Goal: Communication & Community: Ask a question

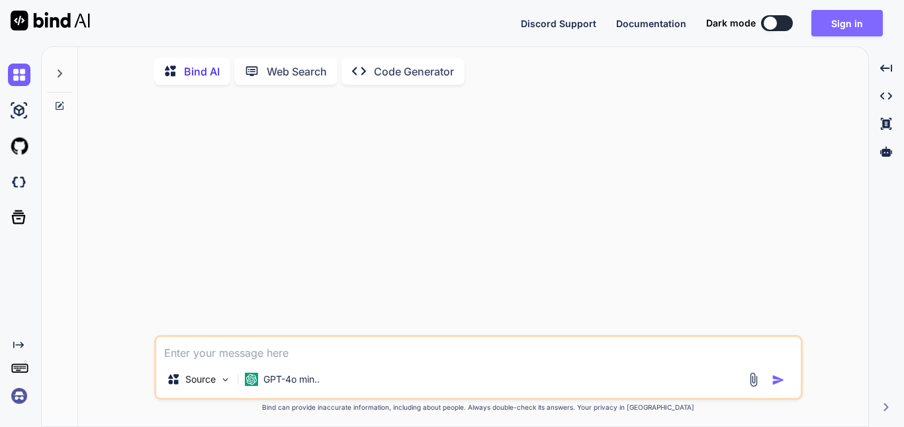
click at [847, 23] on button "Sign in" at bounding box center [846, 23] width 71 height 26
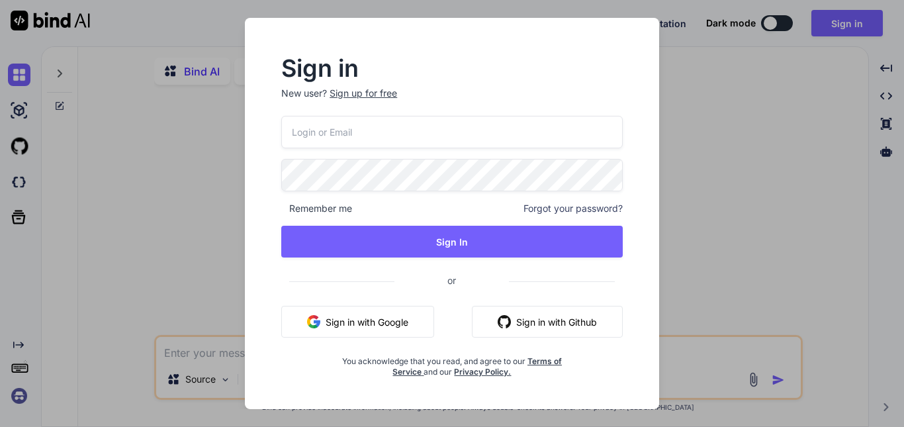
click at [785, 19] on div "Sign in New user? Sign up for free Remember me Forgot your password? Sign In or…" at bounding box center [452, 213] width 904 height 427
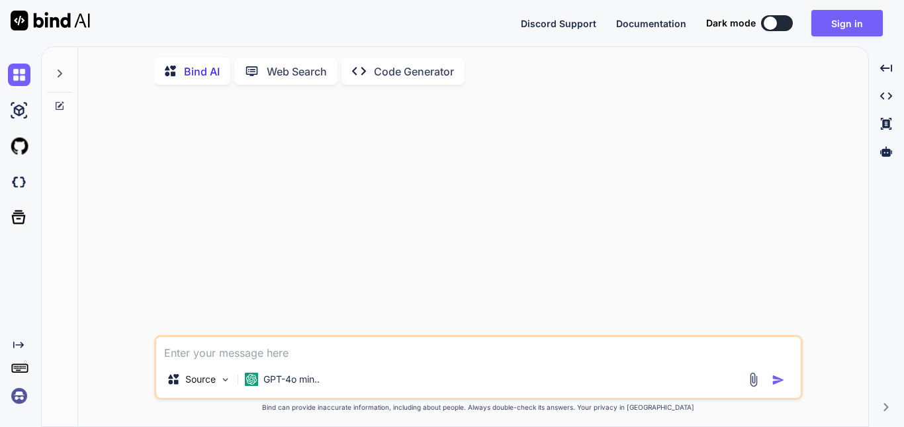
click at [785, 19] on button at bounding box center [777, 23] width 32 height 16
type textarea "x"
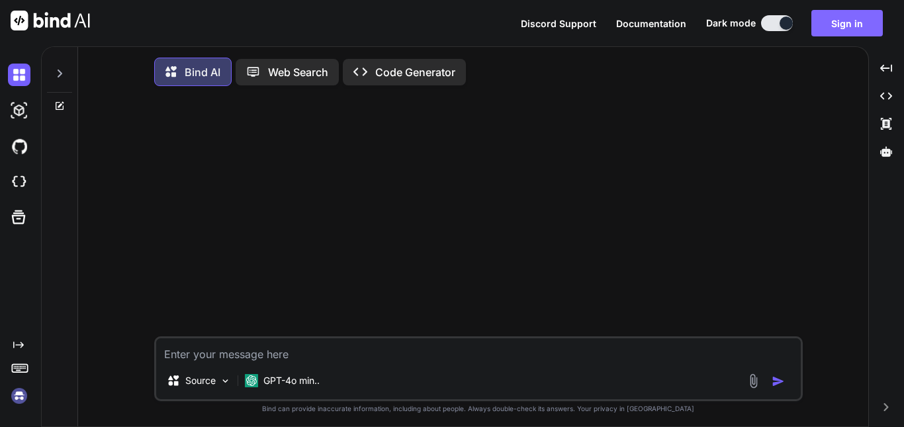
click at [845, 20] on button "Sign in" at bounding box center [846, 23] width 71 height 26
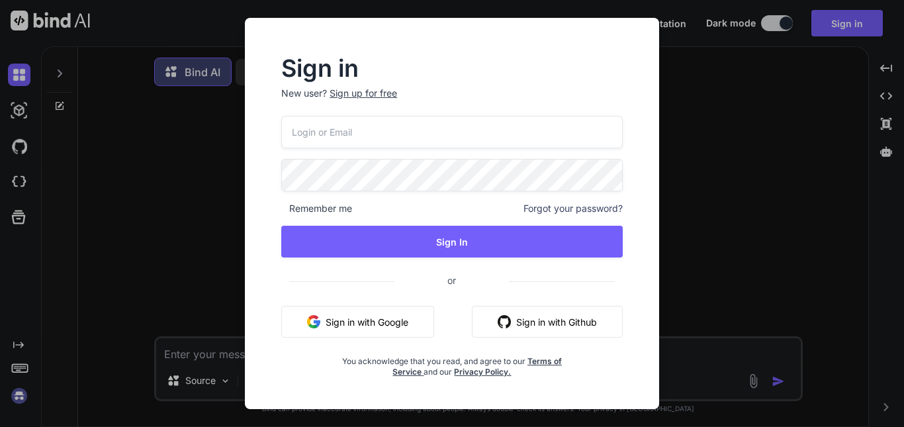
click at [424, 138] on input "email" at bounding box center [451, 132] width 341 height 32
type input "[EMAIL_ADDRESS][DOMAIN_NAME]"
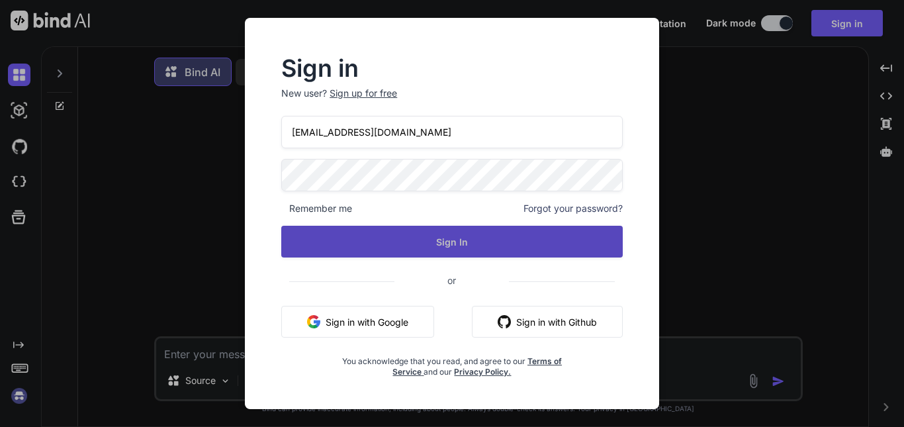
click at [460, 246] on button "Sign In" at bounding box center [451, 242] width 341 height 32
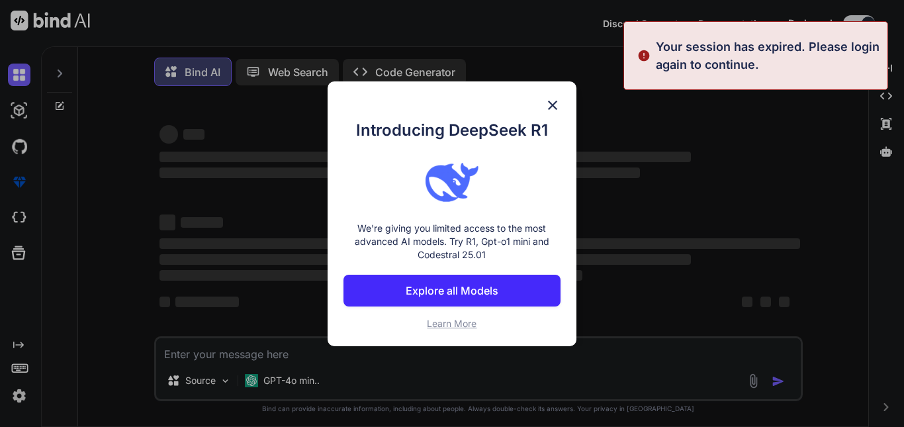
click at [550, 105] on img at bounding box center [552, 105] width 16 height 16
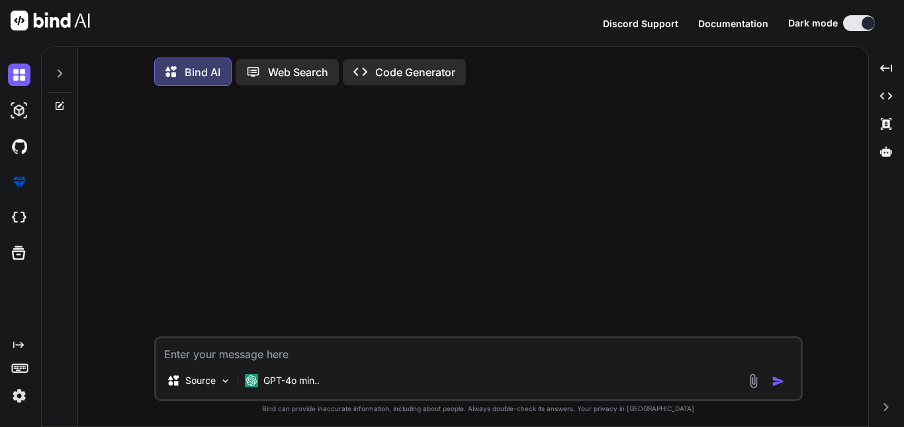
click at [356, 359] on textarea at bounding box center [478, 350] width 644 height 24
type textarea "x"
paste textarea "This is mu WellifyStripePaymentController: public function plansStore(Request $…"
type textarea "This is mu WellifyStripePaymentController: public function plansStore(Request $…"
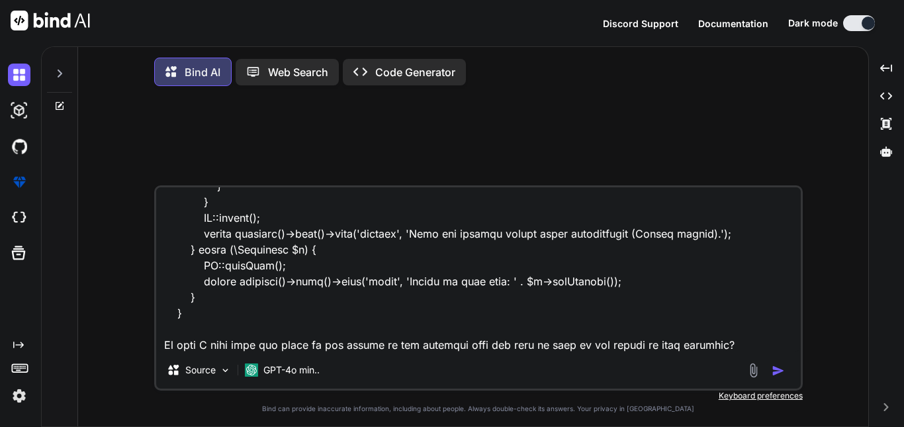
type textarea "x"
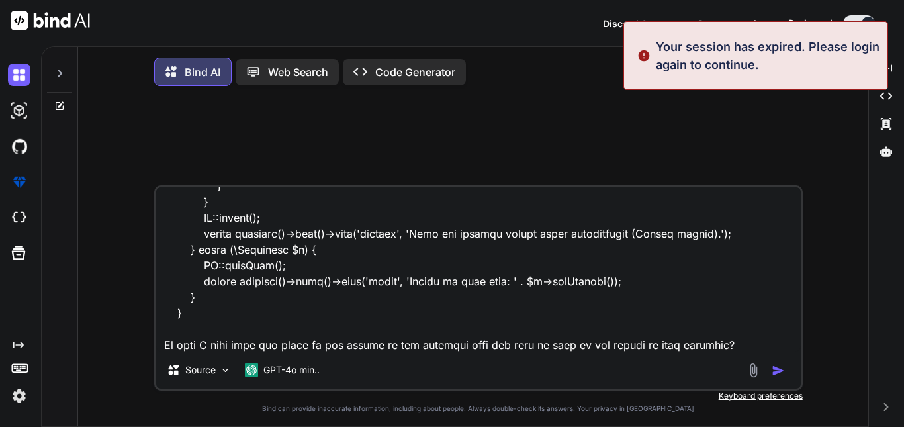
type textarea "This is mu WellifyStripePaymentController: public function plansStore(Request $…"
click at [568, 144] on div at bounding box center [480, 141] width 646 height 89
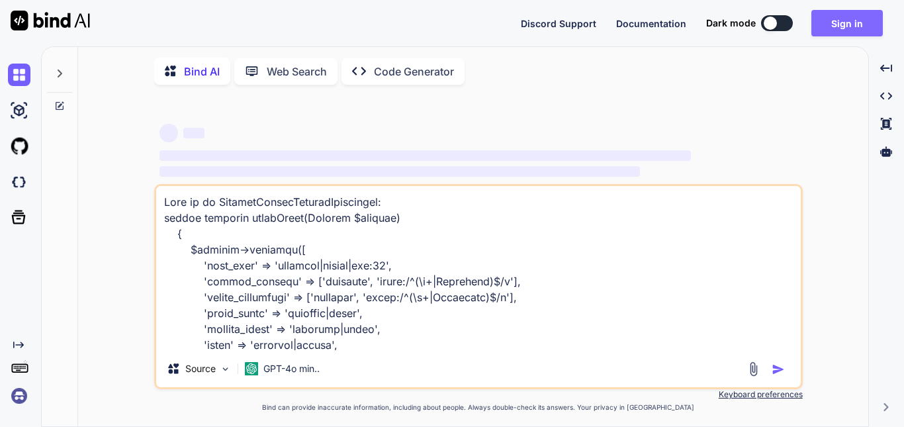
type textarea "x"
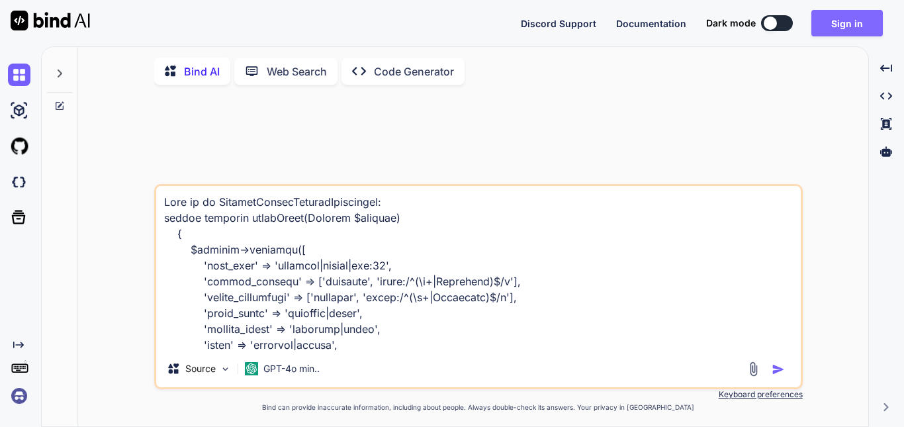
click at [864, 22] on button "Sign in" at bounding box center [846, 23] width 71 height 26
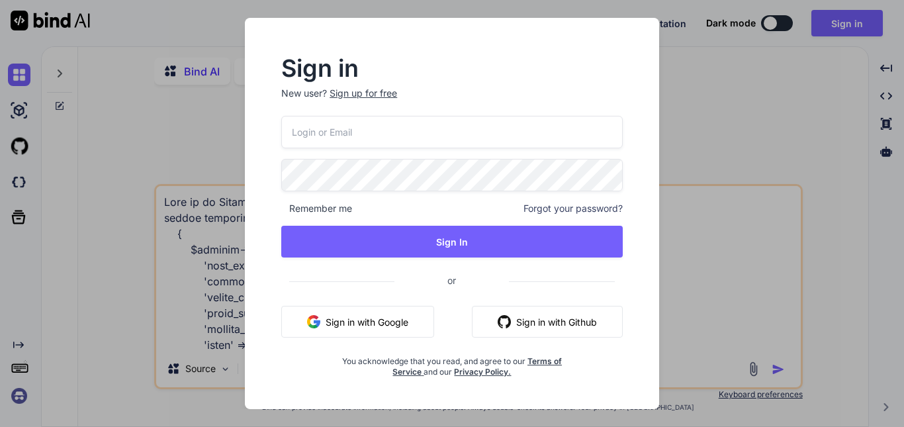
click at [485, 137] on input "email" at bounding box center [451, 132] width 341 height 32
type input "harmoziales3@gmail.com"
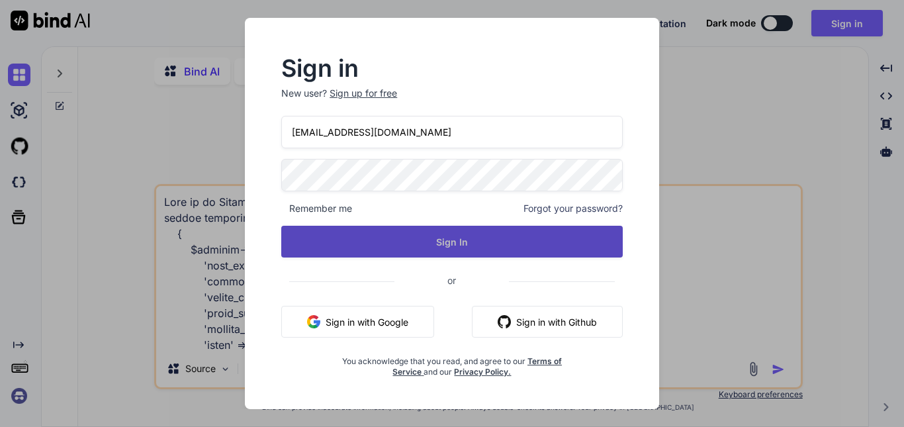
click at [486, 245] on button "Sign In" at bounding box center [451, 242] width 341 height 32
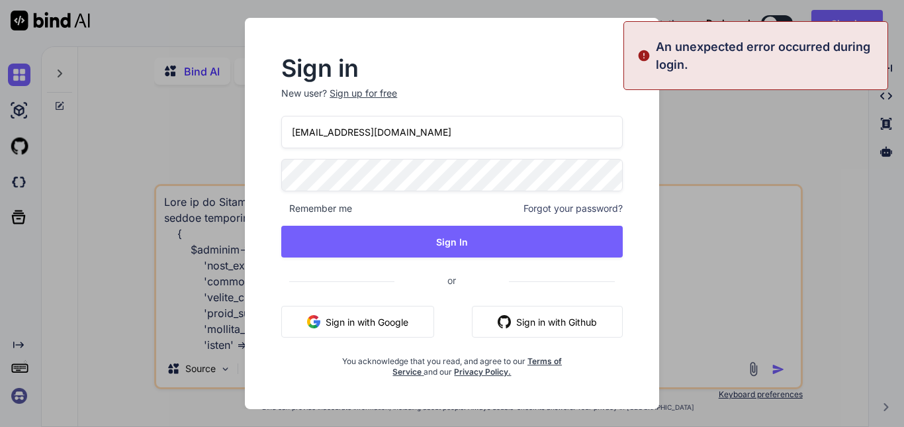
click at [781, 146] on div "Sign in New user? Sign up for free harmoziales3@gmail.com Remember me Forgot yo…" at bounding box center [452, 213] width 904 height 427
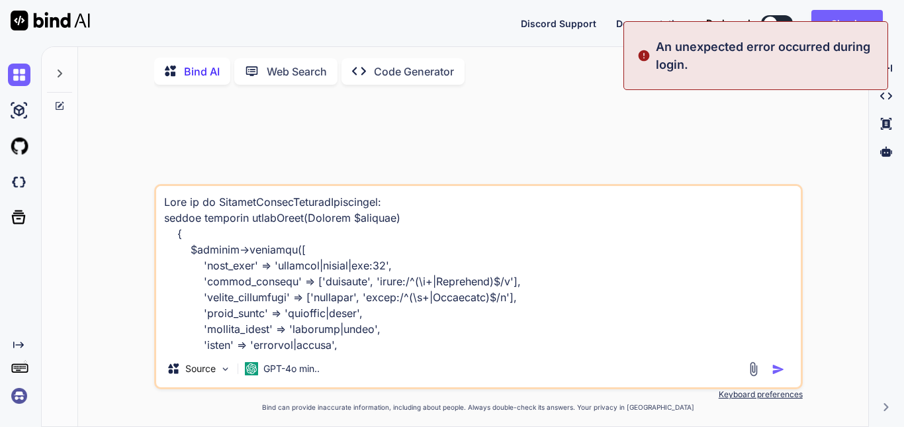
click at [670, 136] on div at bounding box center [480, 139] width 646 height 89
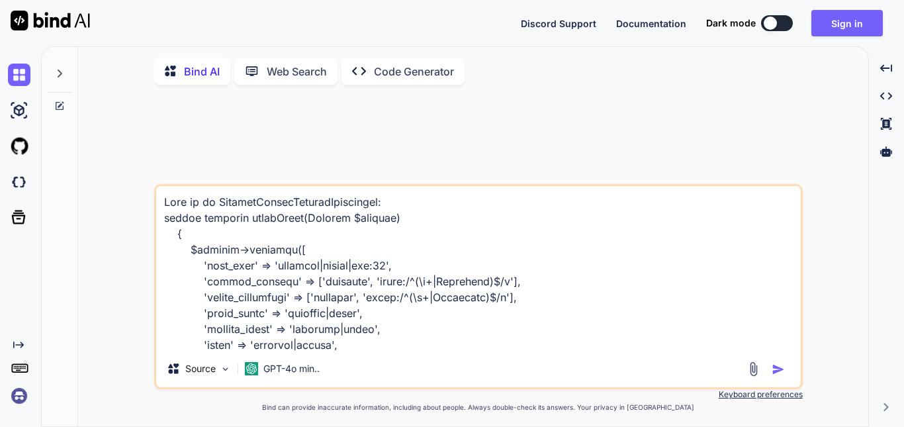
click at [302, 255] on textarea at bounding box center [478, 268] width 644 height 164
type textarea "x"
